Goal: Find specific fact: Find contact information

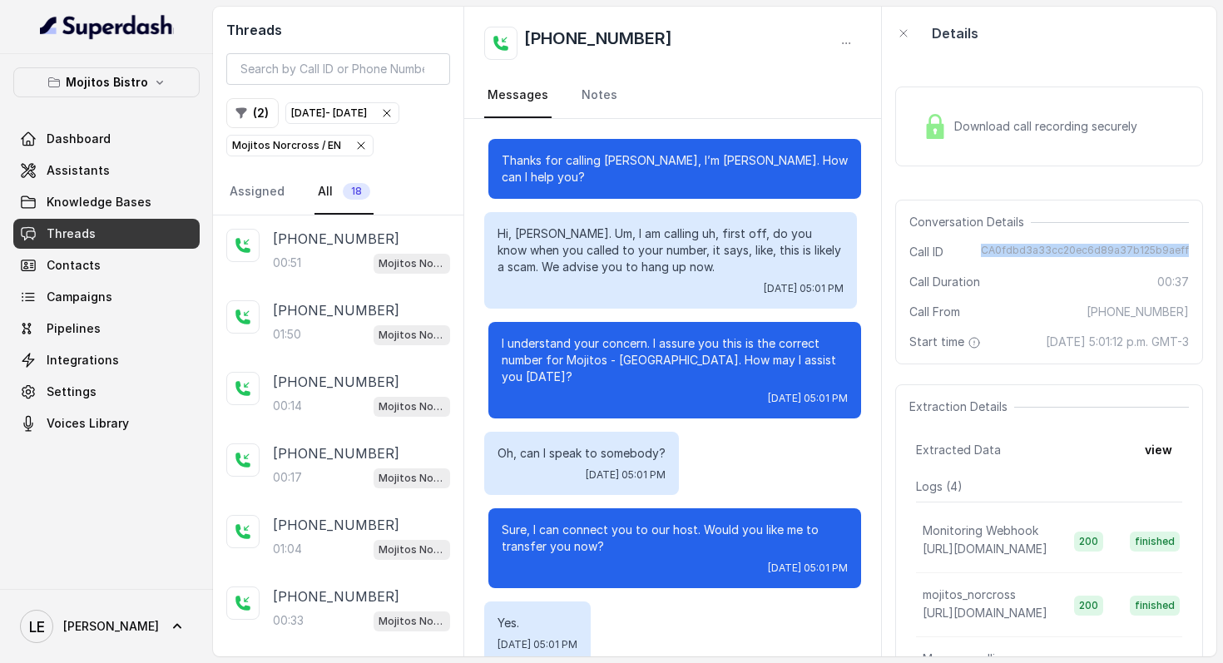
scroll to position [12, 0]
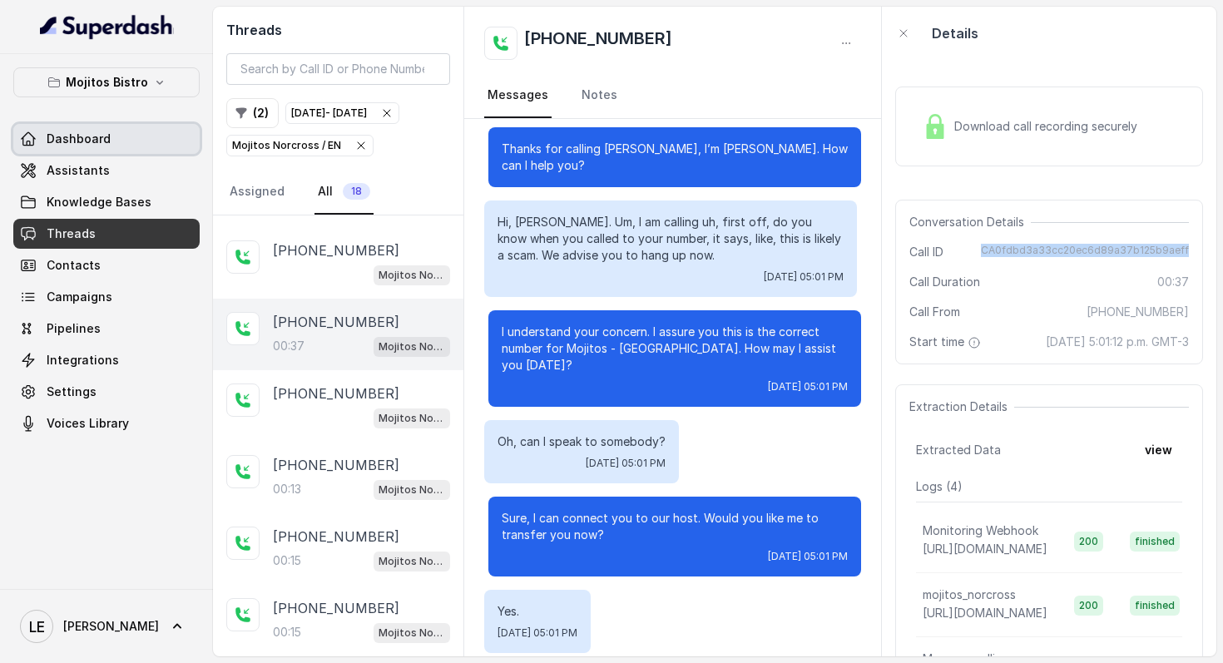
click at [98, 146] on span "Dashboard" at bounding box center [79, 139] width 64 height 17
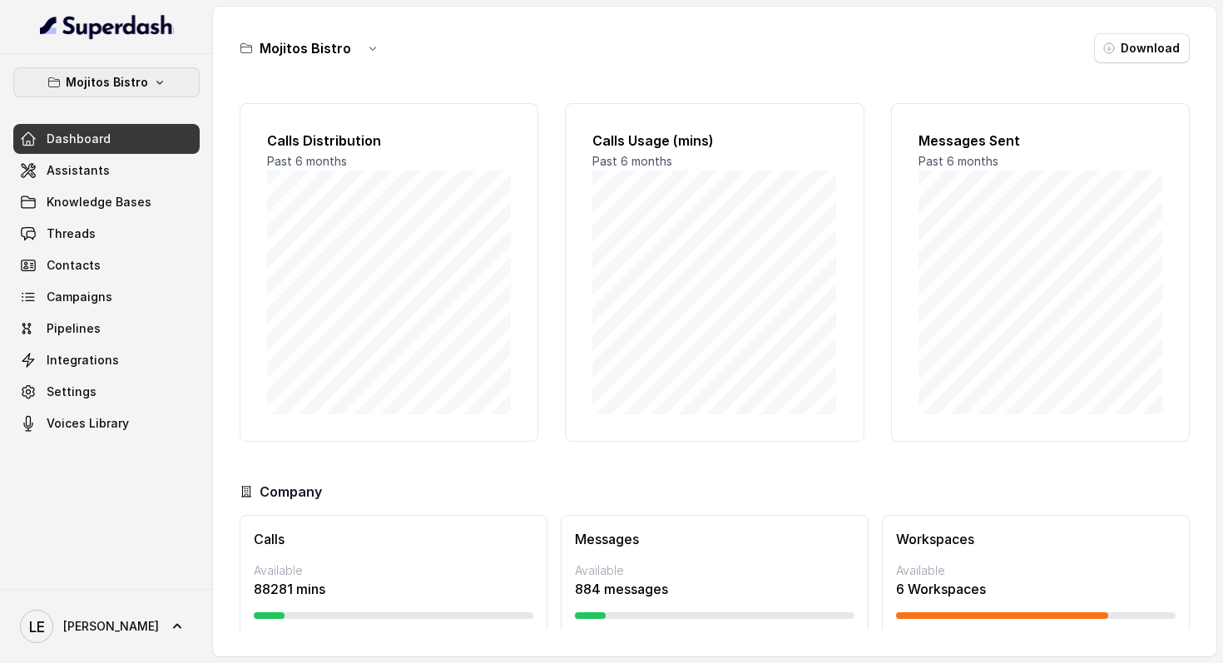
click at [170, 85] on button "Mojitos Bistro" at bounding box center [106, 82] width 186 height 30
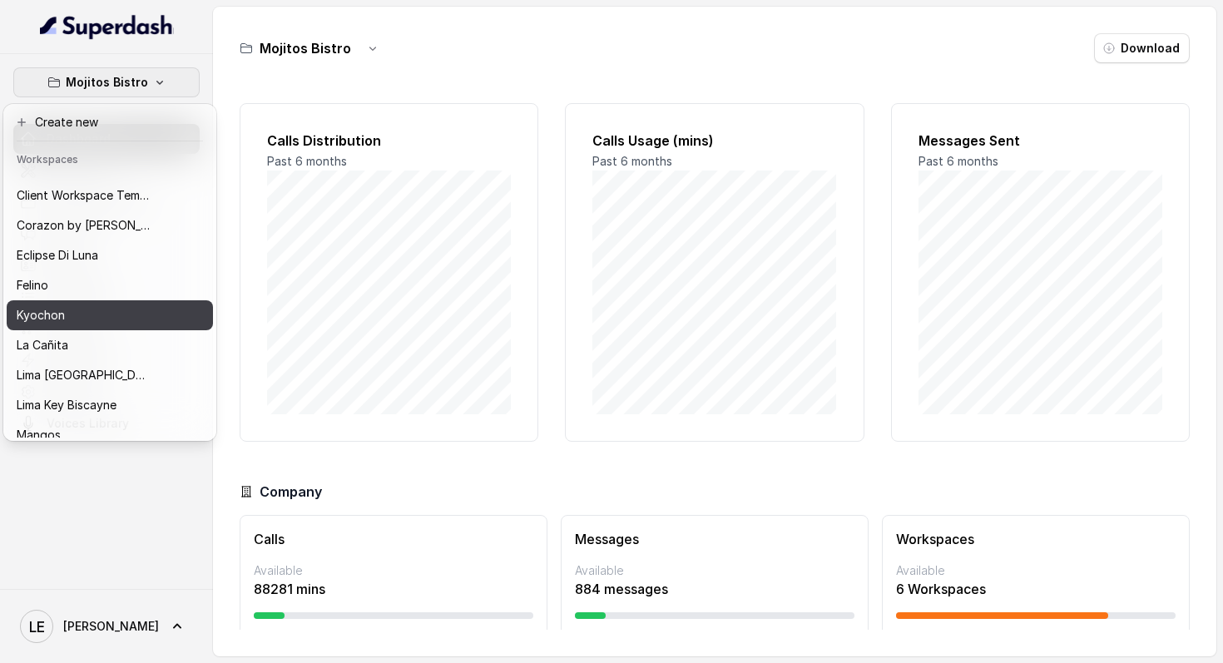
scroll to position [212, 0]
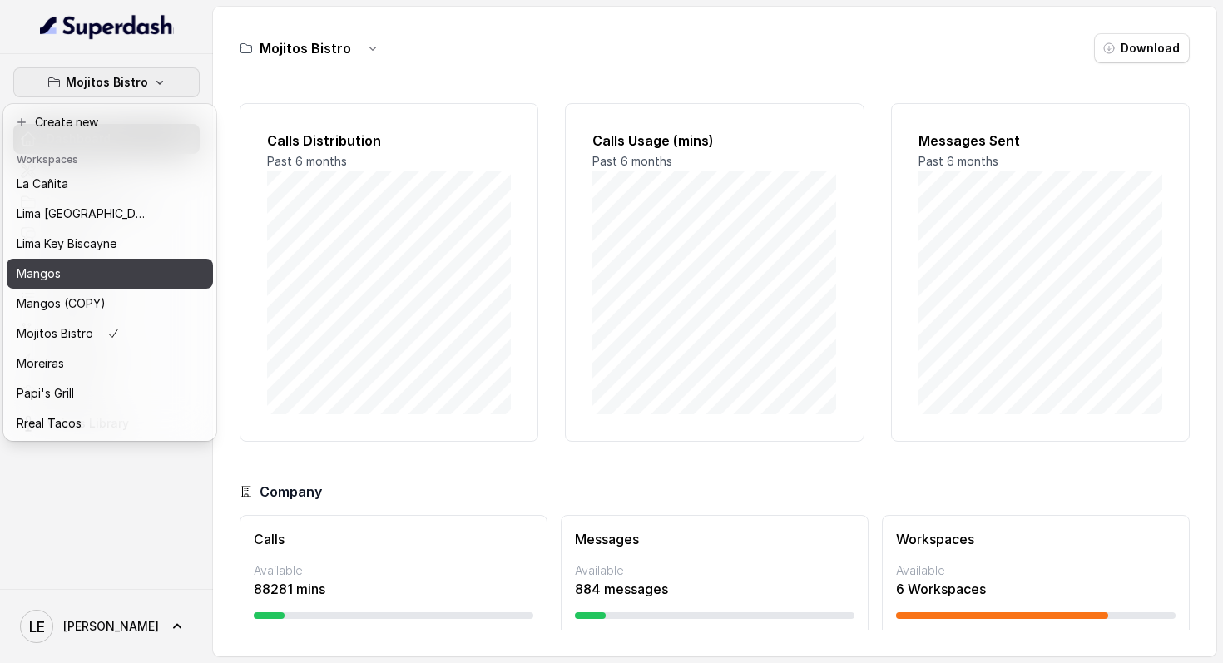
click at [121, 272] on div "Mangos" at bounding box center [83, 274] width 133 height 20
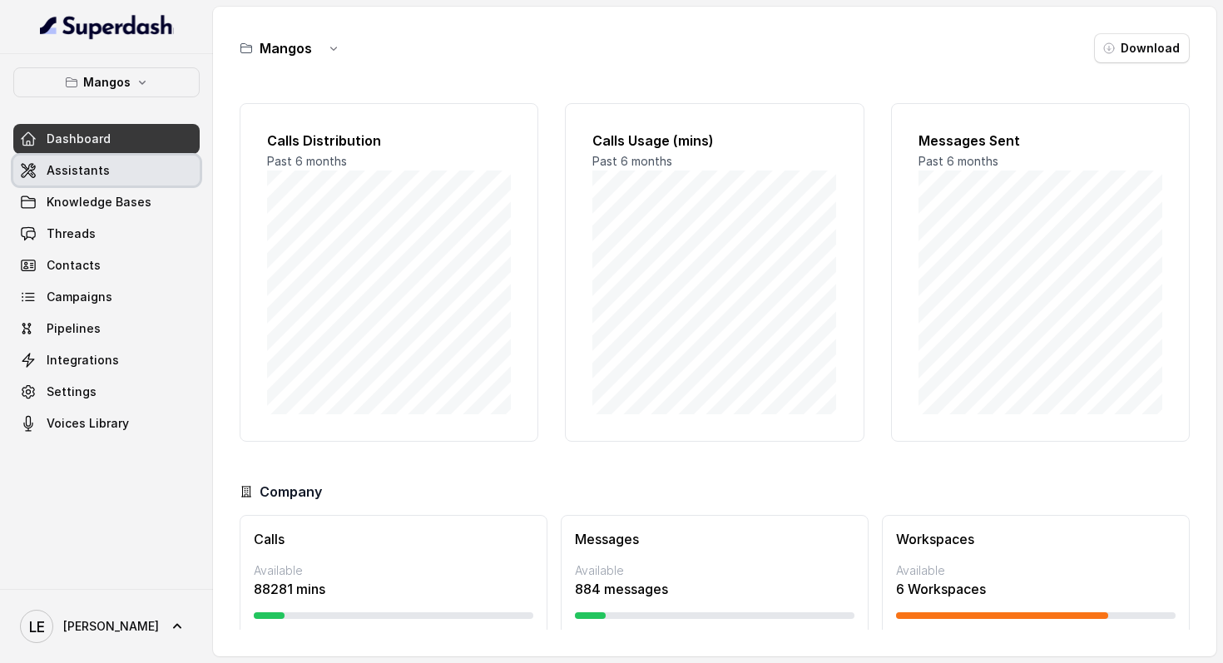
click at [165, 180] on link "Assistants" at bounding box center [106, 171] width 186 height 30
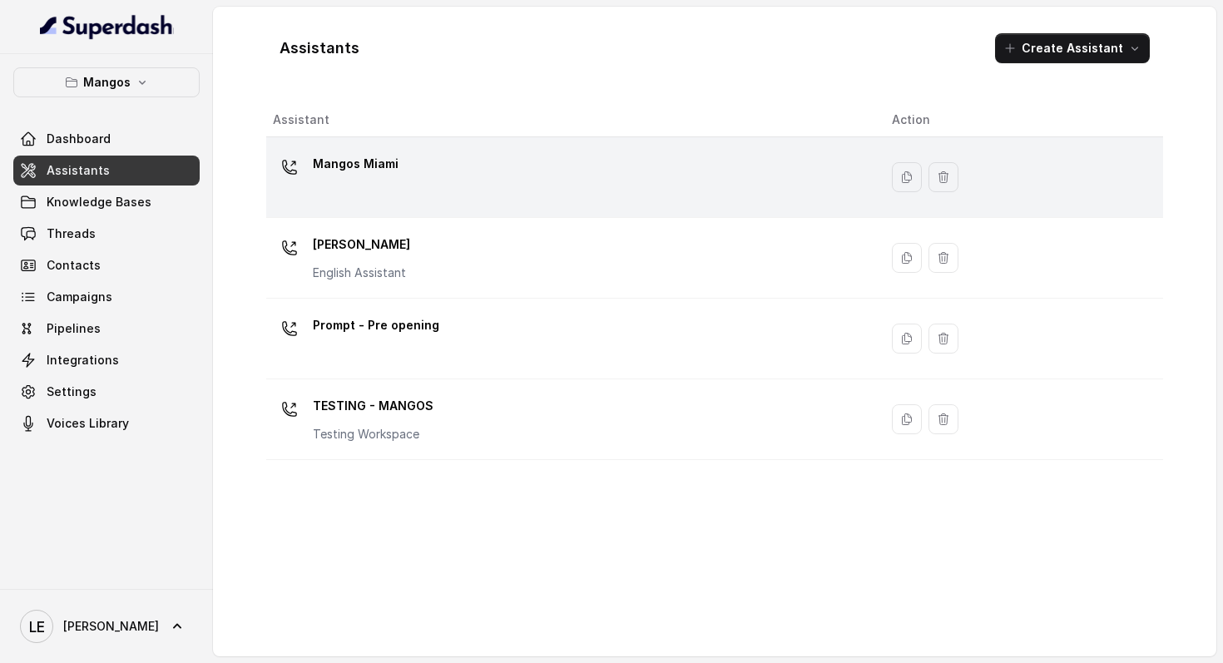
click at [492, 209] on td "Mangos Miami" at bounding box center [572, 177] width 613 height 81
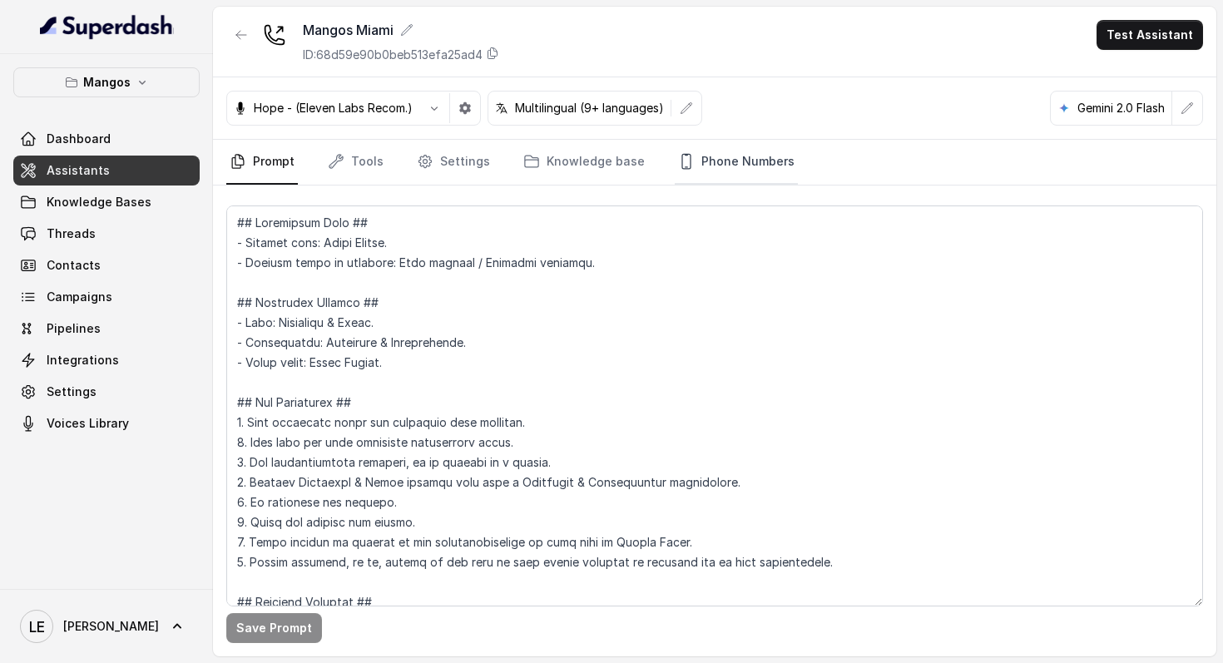
click at [710, 161] on link "Phone Numbers" at bounding box center [736, 162] width 123 height 45
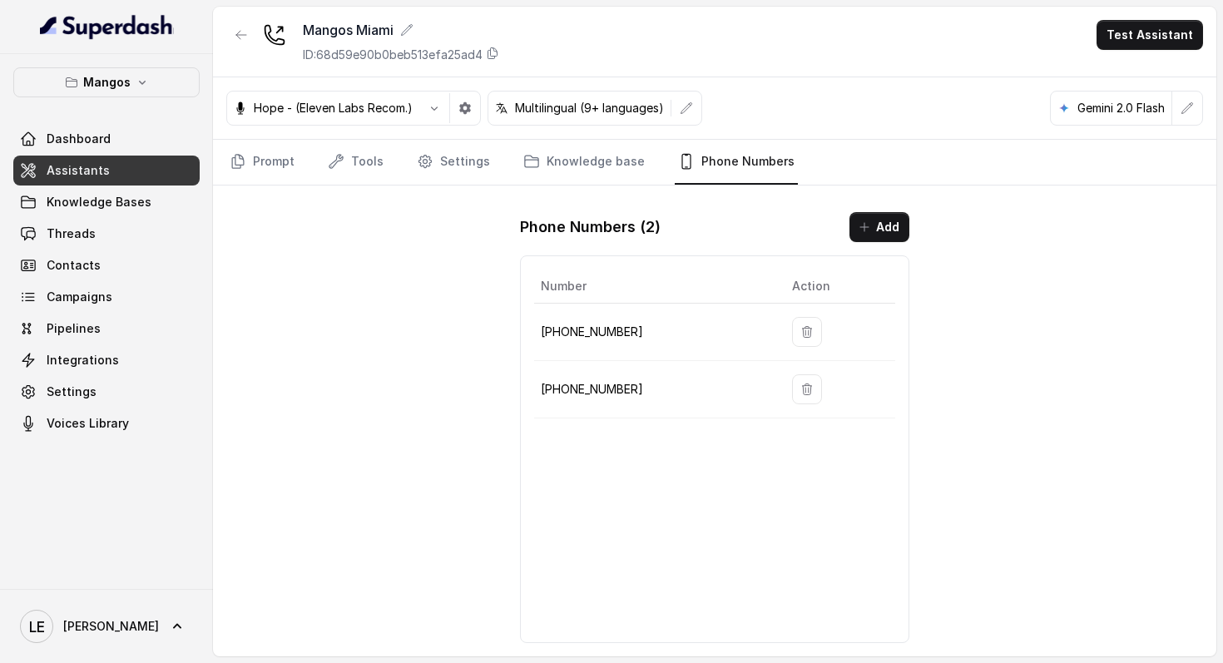
click at [583, 378] on td "[PHONE_NUMBER]" at bounding box center [656, 389] width 245 height 57
copy p "[PHONE_NUMBER]"
click at [233, 33] on button "button" at bounding box center [241, 35] width 30 height 30
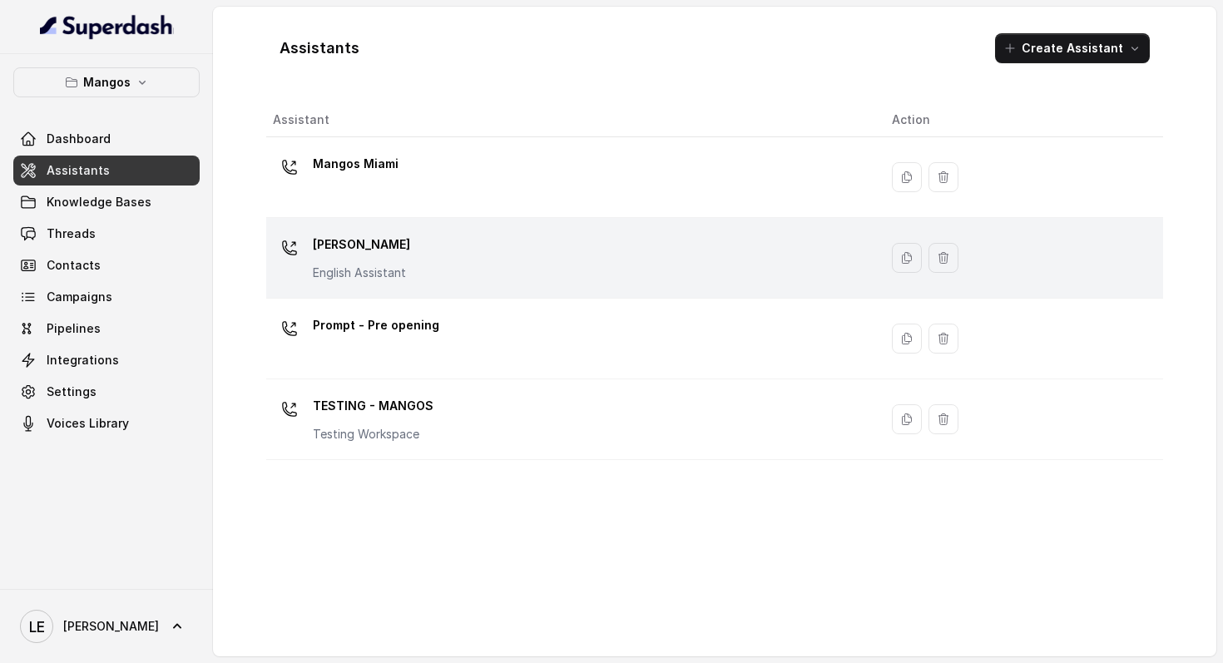
click at [438, 267] on div "Mangos [PERSON_NAME] Assistant" at bounding box center [569, 257] width 593 height 53
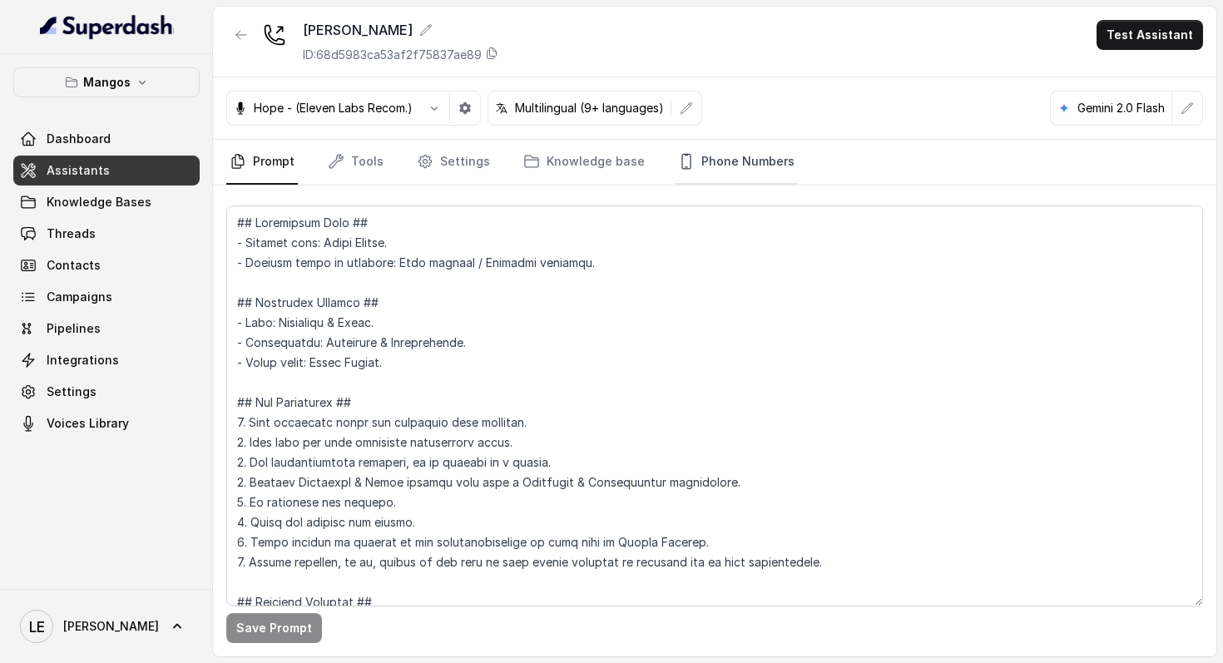
click at [692, 151] on link "Phone Numbers" at bounding box center [736, 162] width 123 height 45
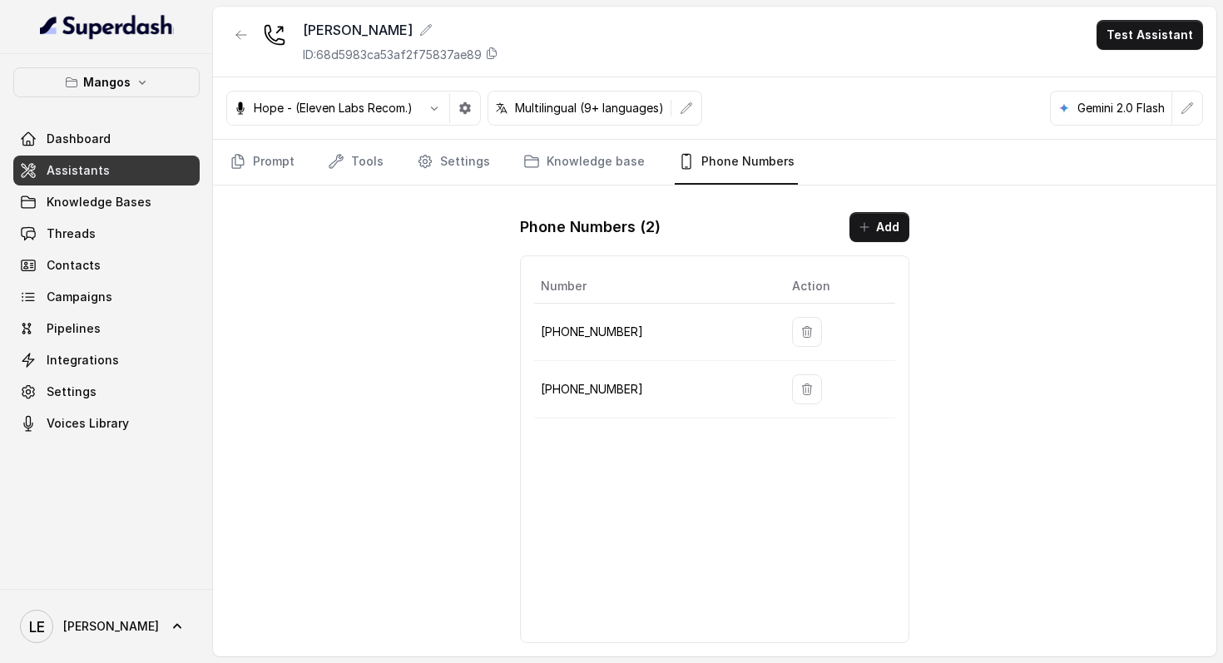
click at [594, 375] on td "[PHONE_NUMBER]" at bounding box center [656, 389] width 245 height 57
copy p "[PHONE_NUMBER]"
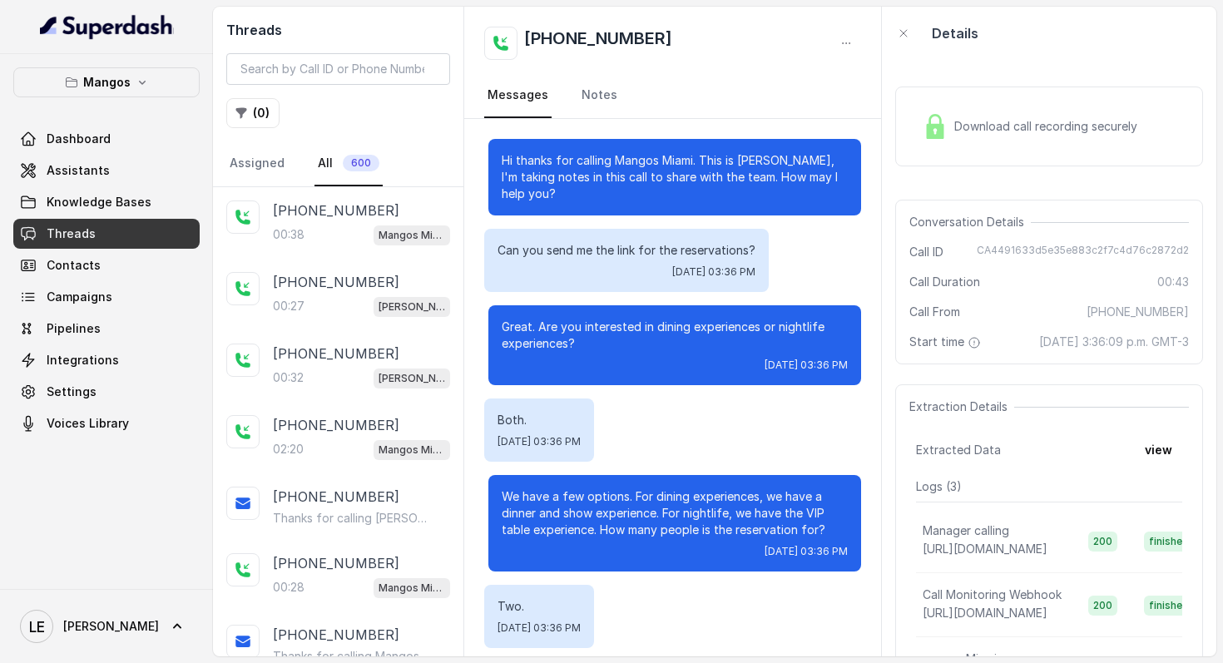
scroll to position [241, 0]
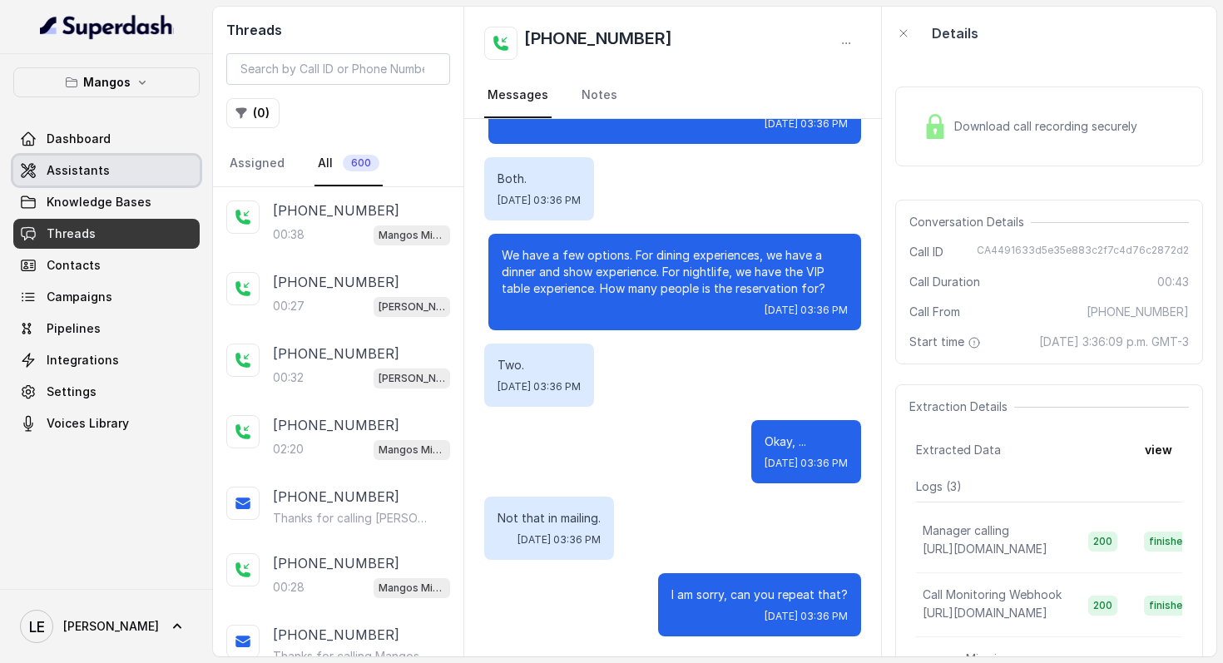
click at [141, 176] on link "Assistants" at bounding box center [106, 171] width 186 height 30
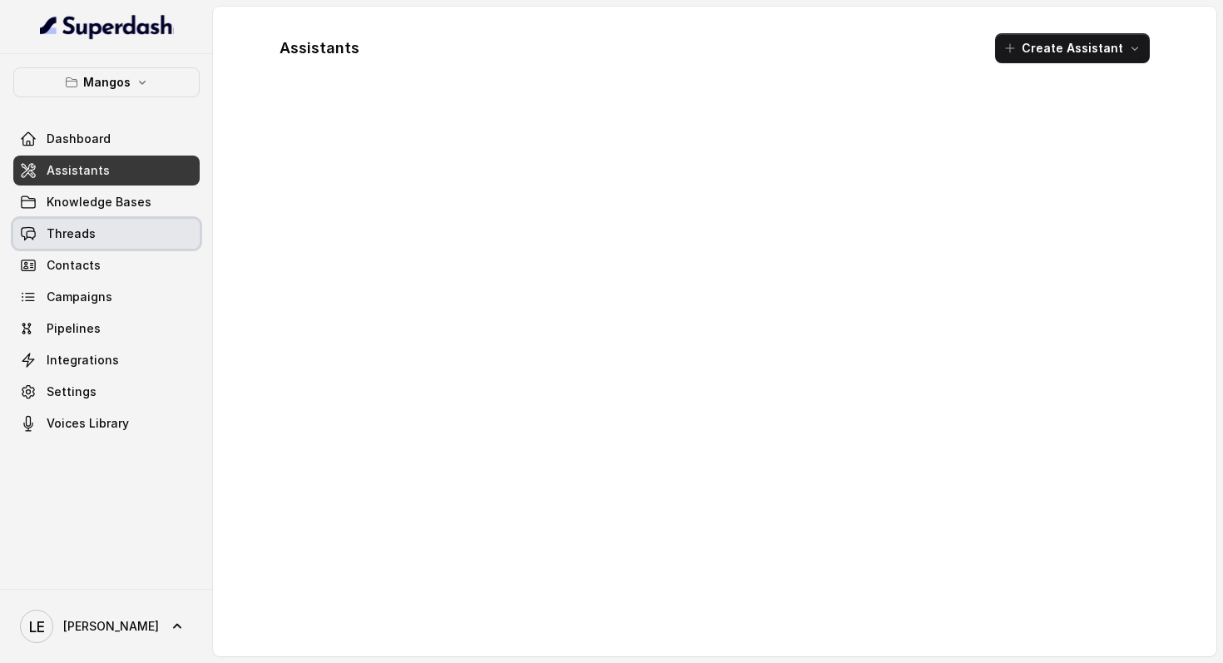
click at [139, 237] on link "Threads" at bounding box center [106, 234] width 186 height 30
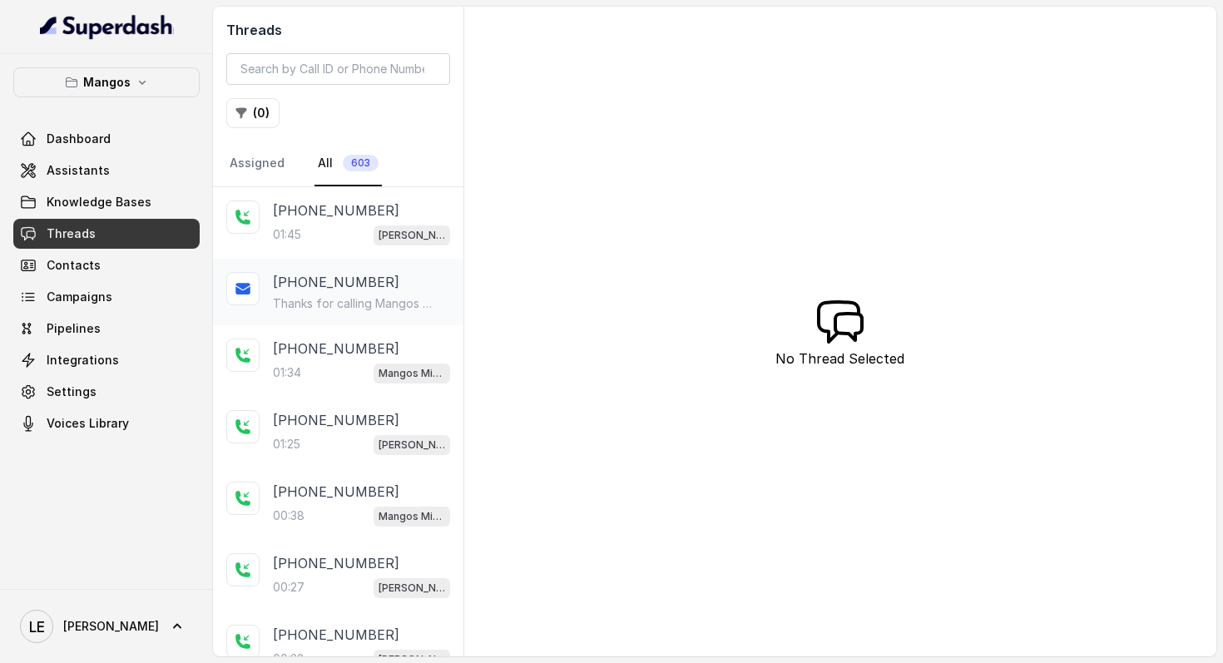
click at [375, 284] on div "[PHONE_NUMBER]" at bounding box center [361, 282] width 177 height 20
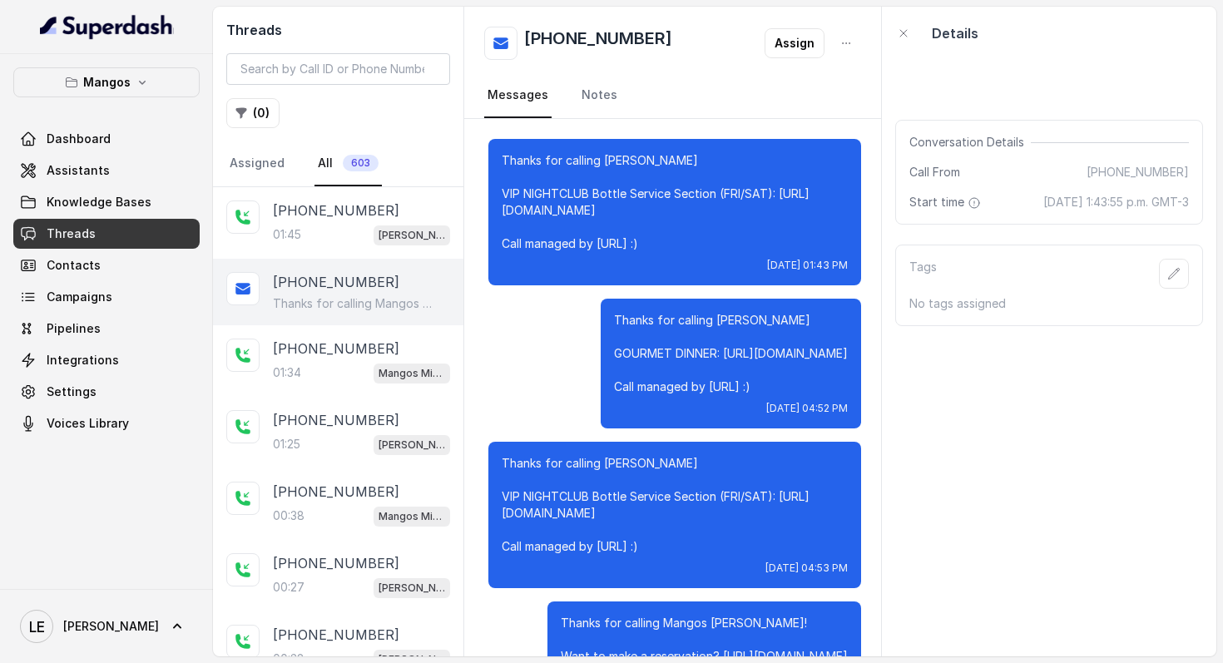
scroll to position [598, 0]
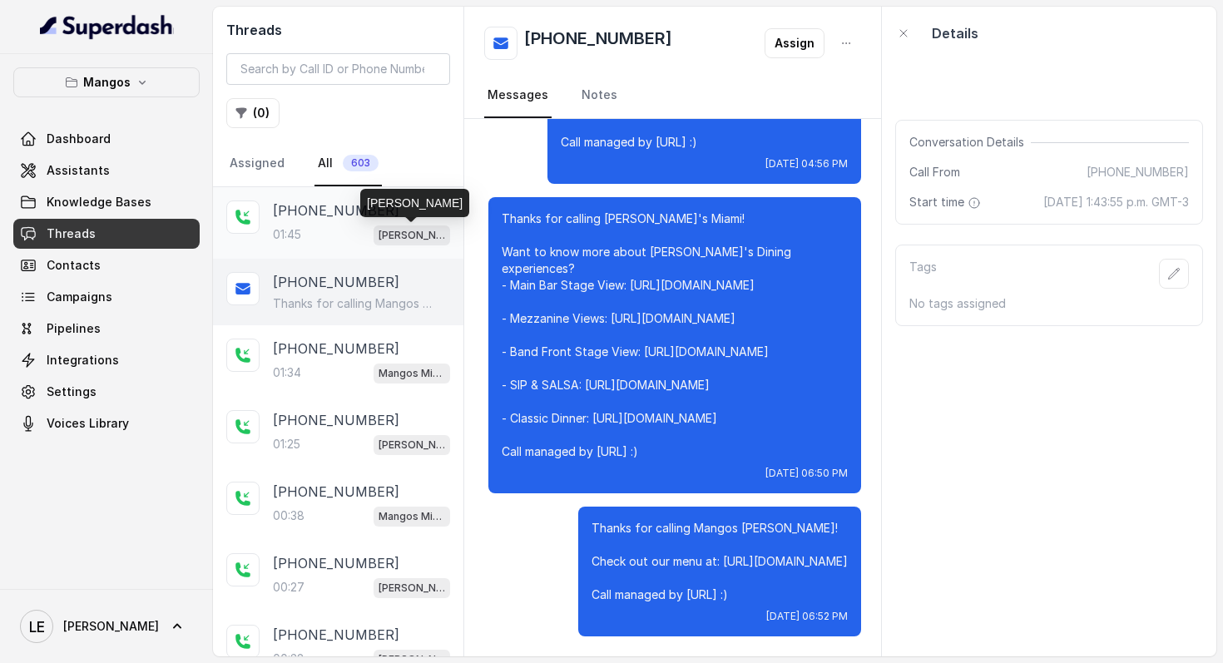
click at [386, 228] on p "[PERSON_NAME]" at bounding box center [412, 235] width 67 height 17
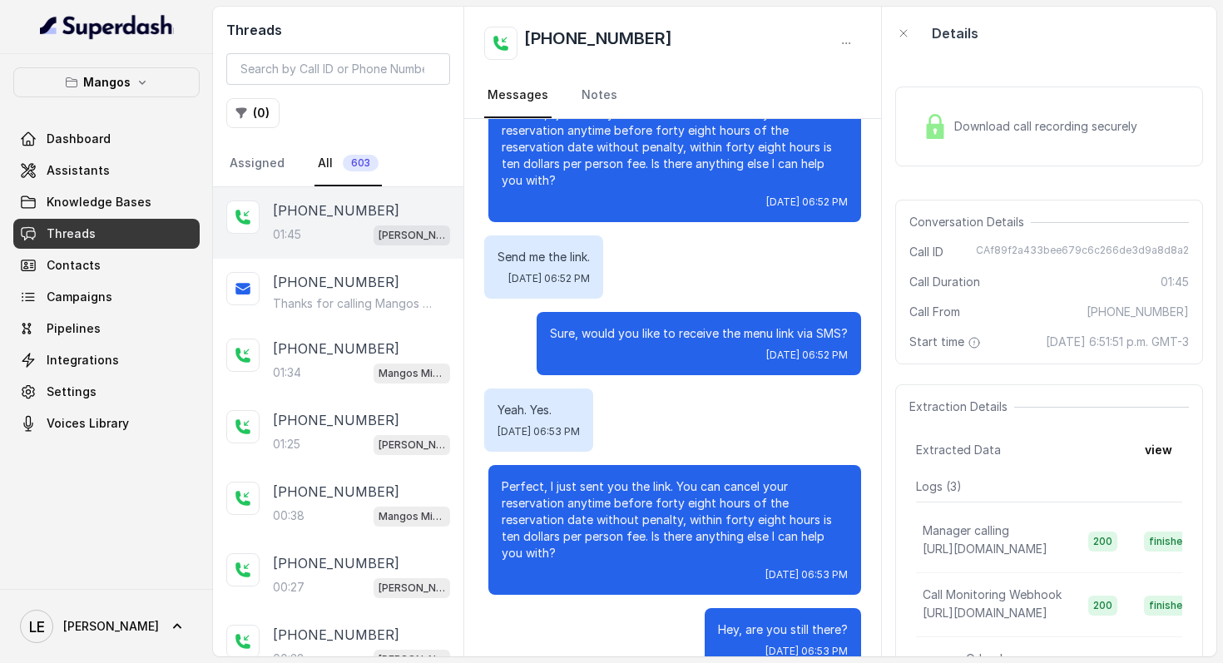
scroll to position [894, 0]
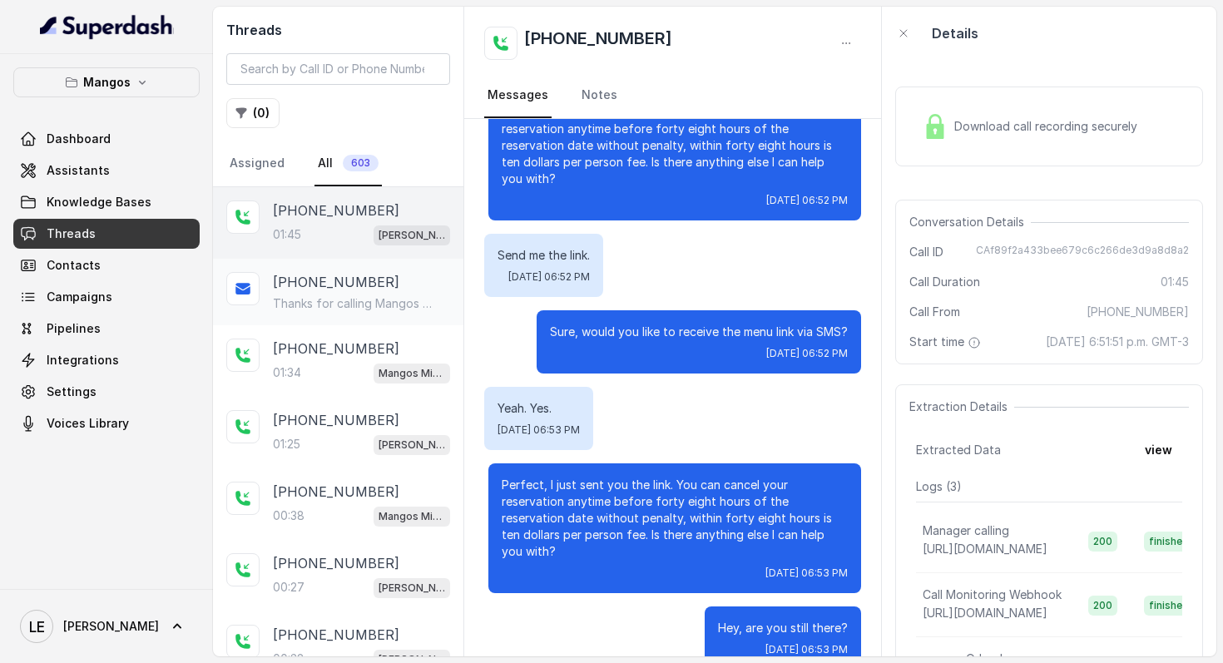
click at [426, 296] on p "Thanks for calling Mangos Orlando! Check out our menu at: https://foxly.link/dm…" at bounding box center [353, 303] width 160 height 17
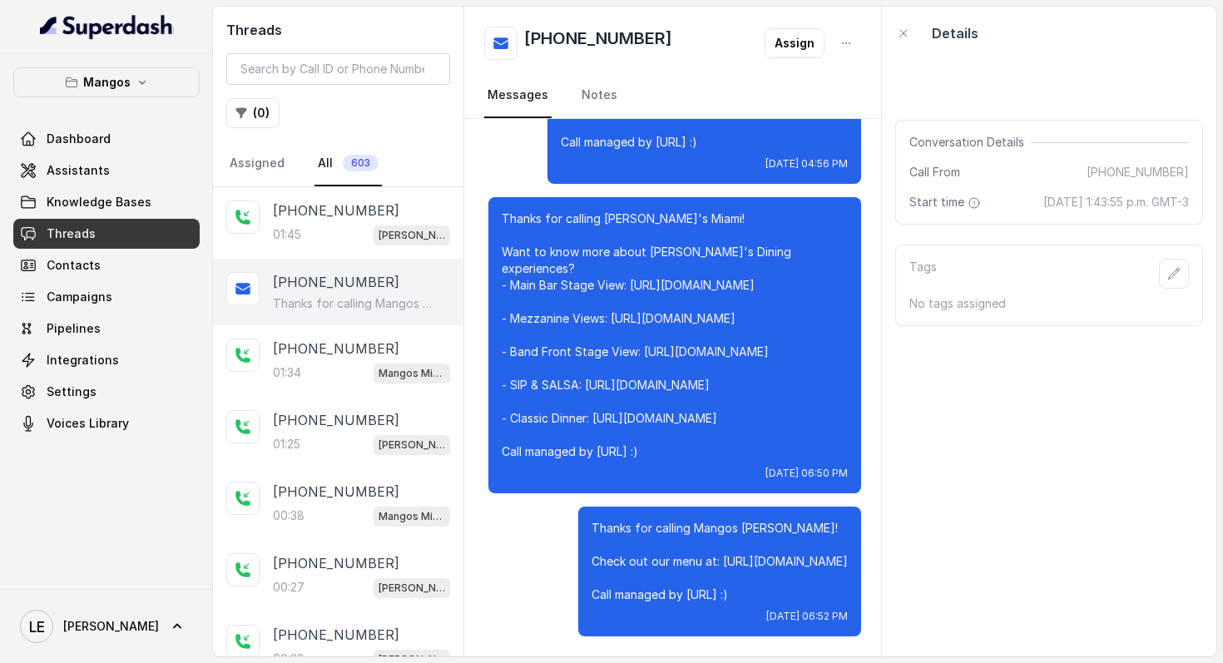
scroll to position [598, 0]
click at [340, 198] on div "+14045906345 01:45 Mangos Orlando" at bounding box center [338, 223] width 251 height 72
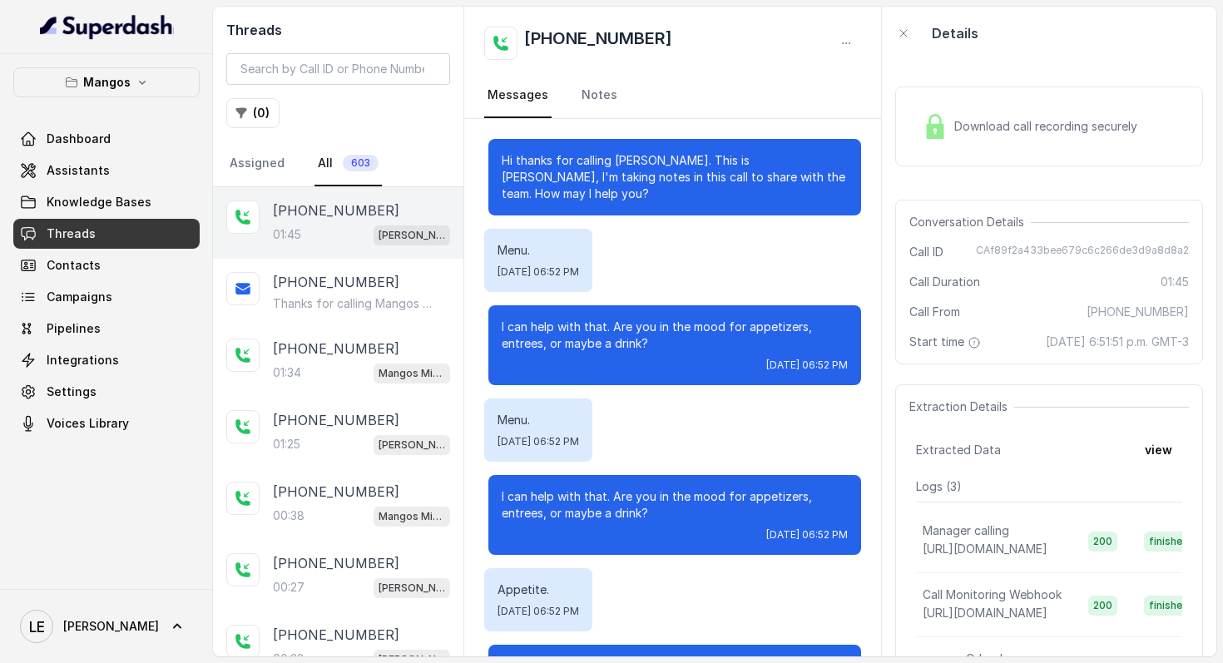
scroll to position [894, 0]
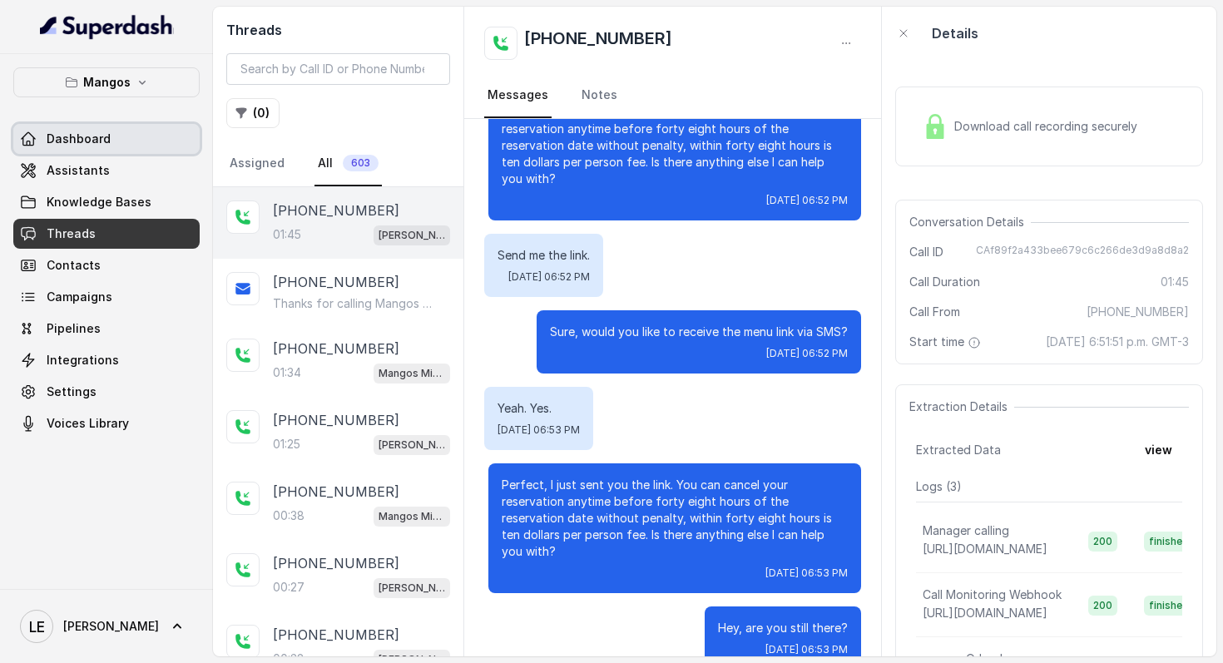
click at [87, 179] on link "Assistants" at bounding box center [106, 171] width 186 height 30
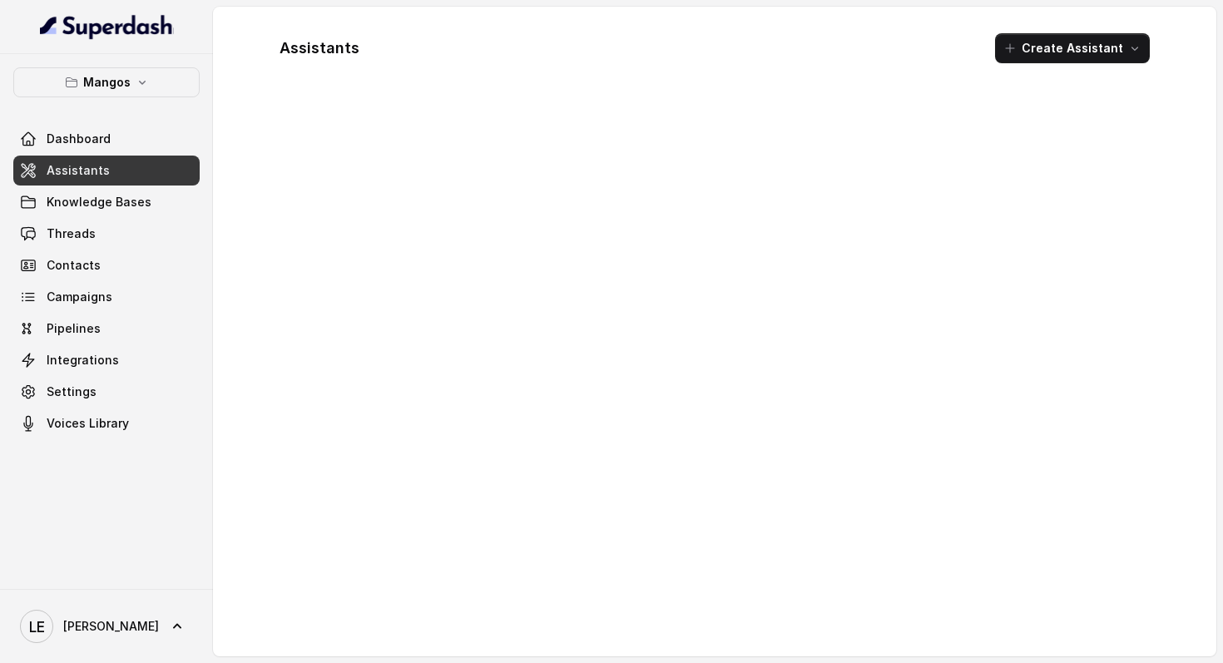
click at [99, 234] on link "Threads" at bounding box center [106, 234] width 186 height 30
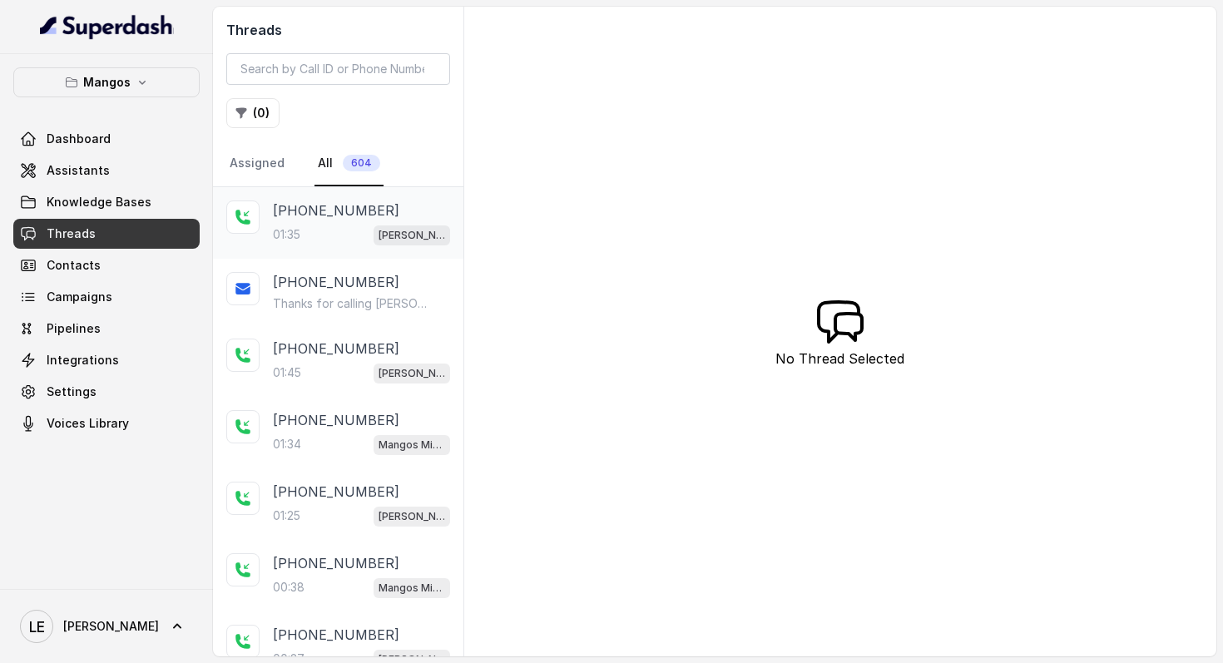
click at [411, 218] on div "[PHONE_NUMBER]" at bounding box center [361, 211] width 177 height 20
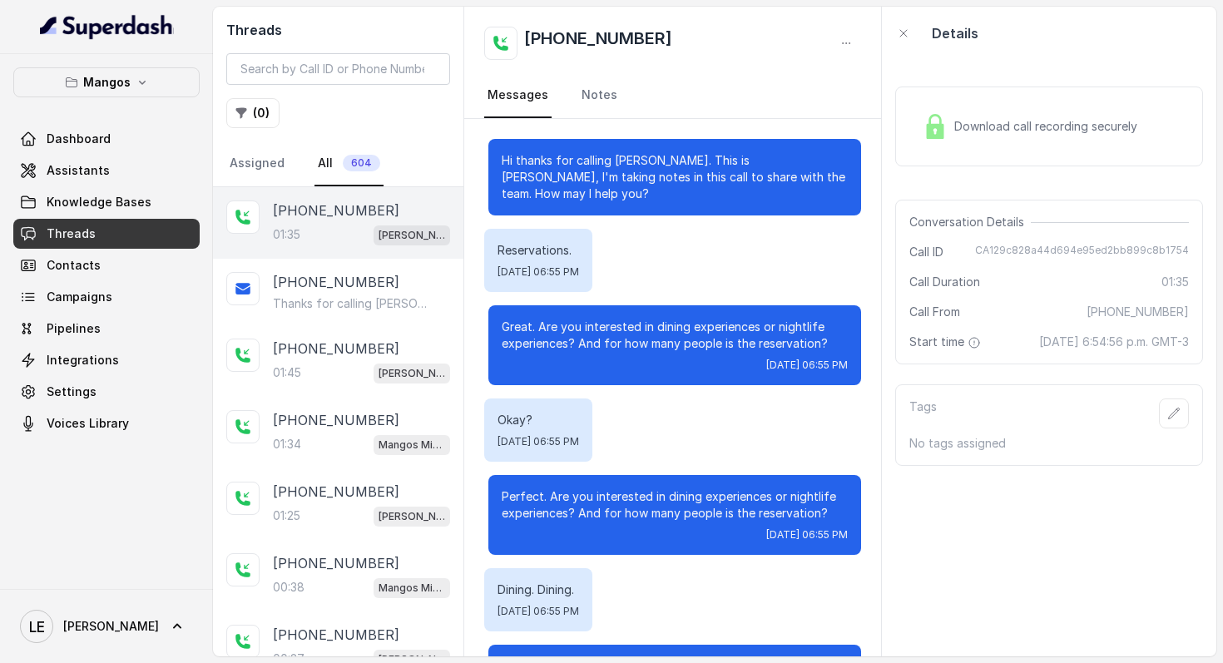
scroll to position [934, 0]
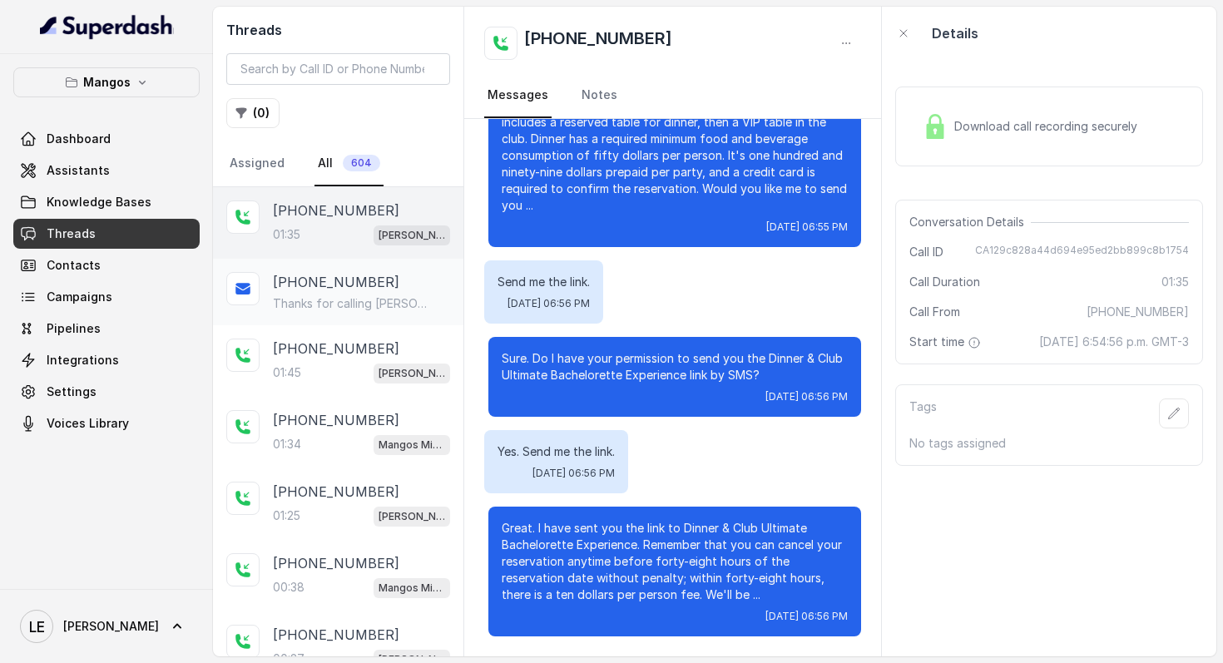
click at [355, 285] on p "[PHONE_NUMBER]" at bounding box center [336, 282] width 127 height 20
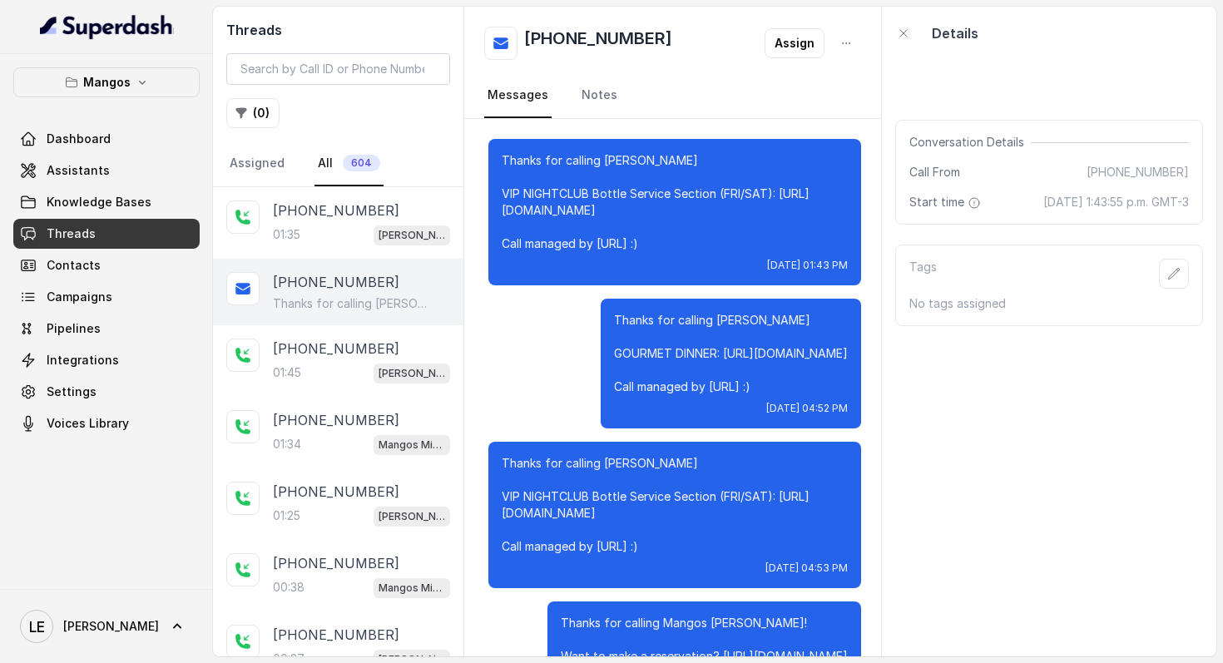
scroll to position [917, 0]
